Goal: Submit feedback/report problem: Submit feedback/report problem

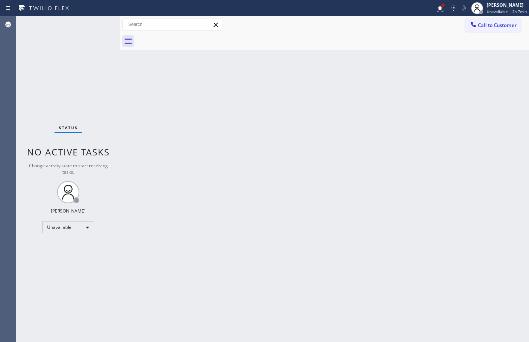
click at [271, 85] on div "Back to Dashboard Change Sender ID Customers Technicians Select a contact Outbo…" at bounding box center [324, 179] width 409 height 326
click at [432, 10] on div at bounding box center [440, 8] width 16 height 9
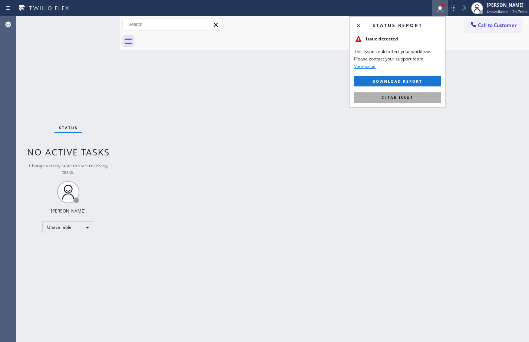
click at [355, 98] on button "Clear issue" at bounding box center [397, 97] width 87 height 10
